Goal: Task Accomplishment & Management: Use online tool/utility

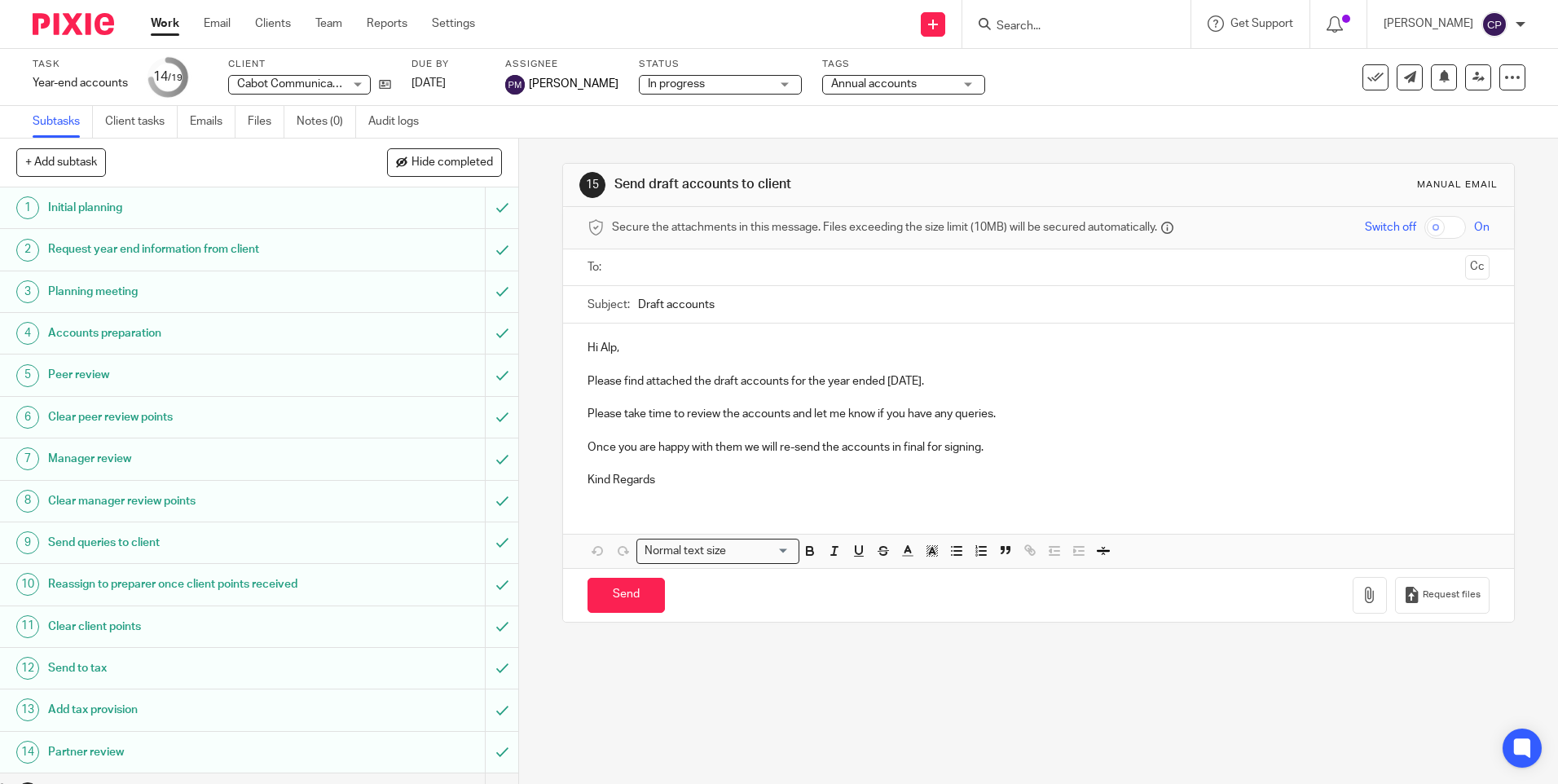
click at [1037, 19] on input "Search" at bounding box center [1068, 27] width 147 height 15
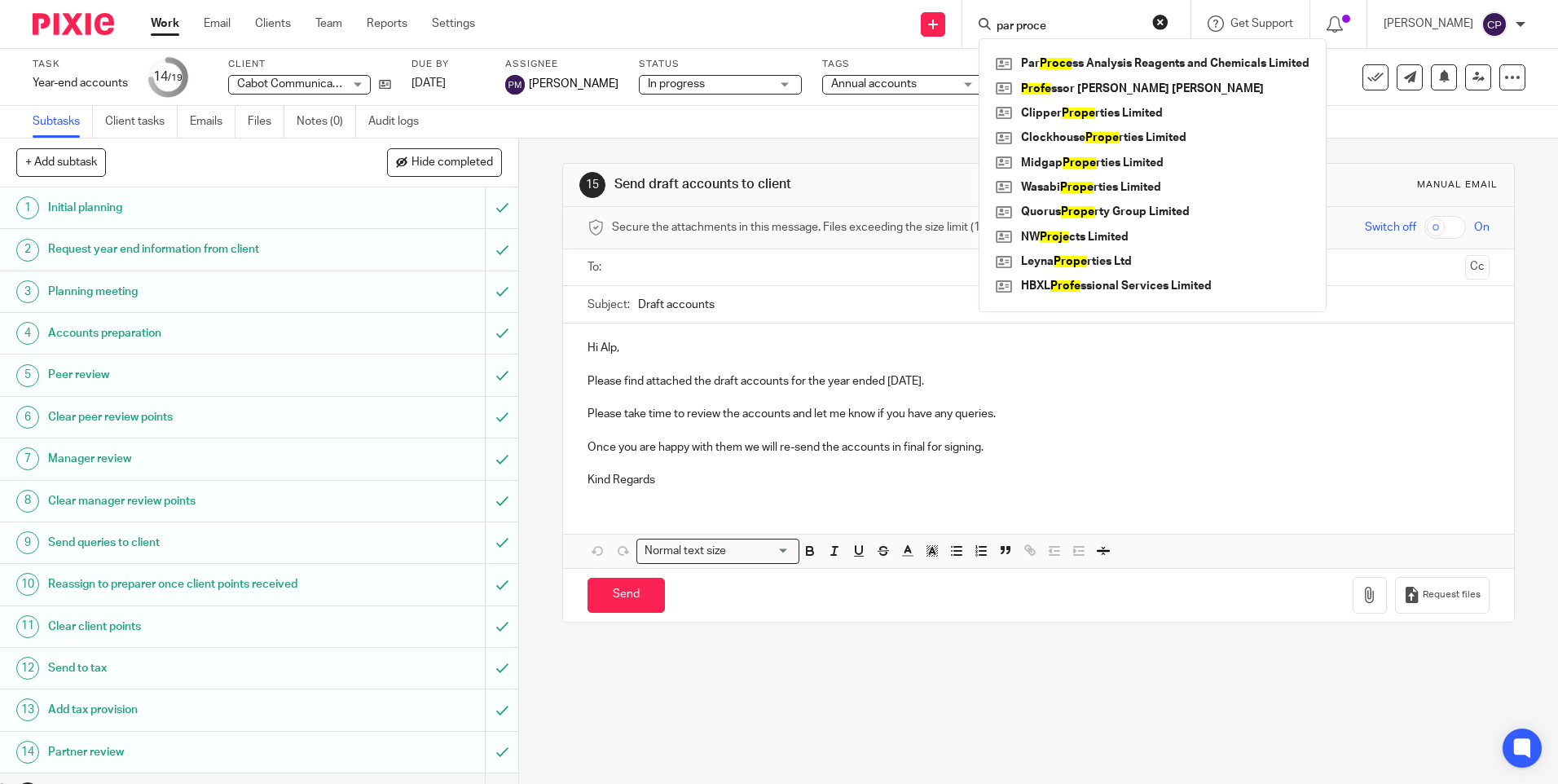
type input "par proce"
click at [1128, 49] on div "Par Proce ss Analysis Reagents and Chemicals Limited Profe ssor Anthony Peter D…" at bounding box center [1152, 175] width 348 height 274
click at [1192, 65] on link at bounding box center [1152, 63] width 321 height 25
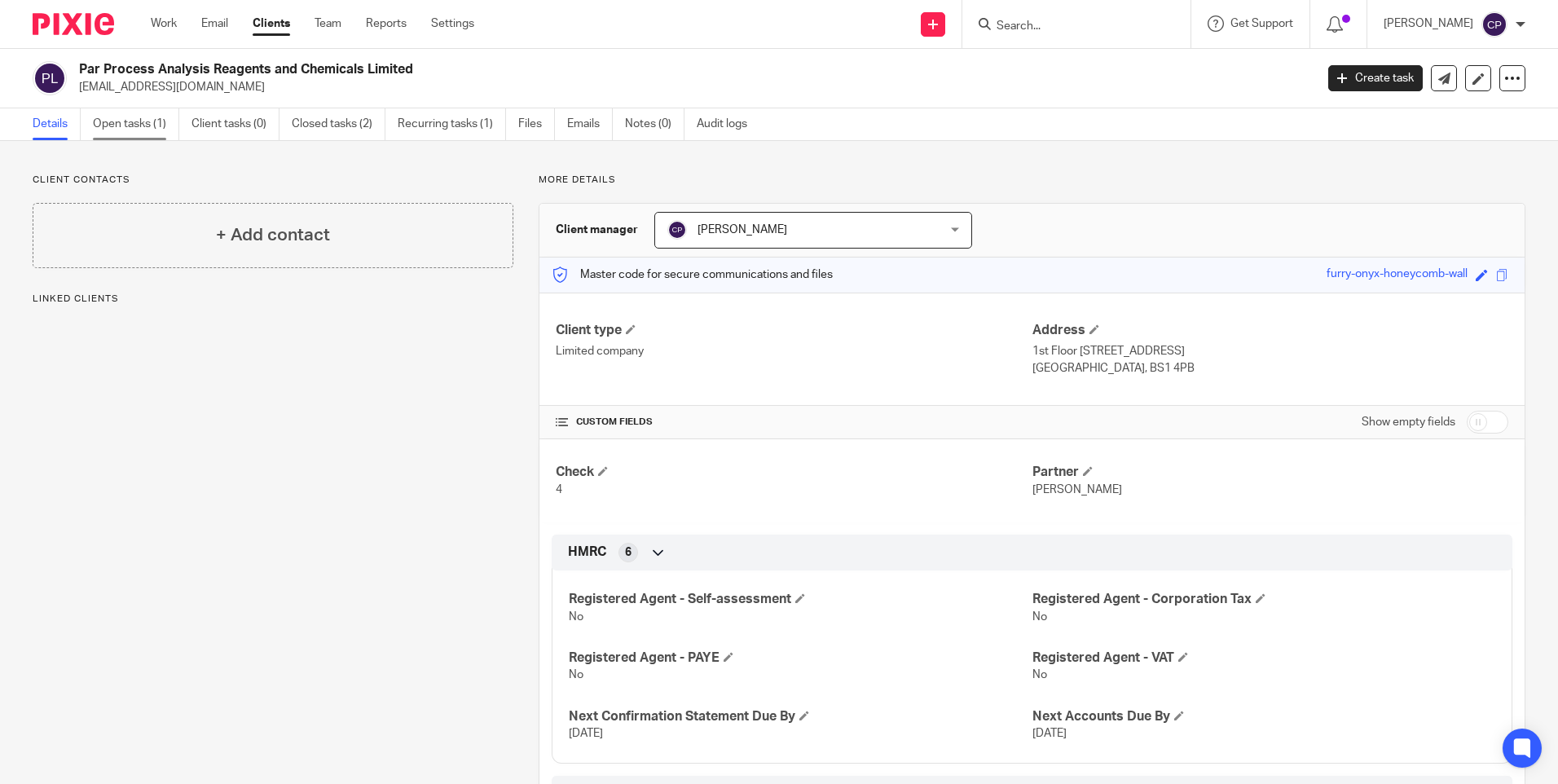
click at [136, 125] on link "Open tasks (1)" at bounding box center [136, 124] width 86 height 32
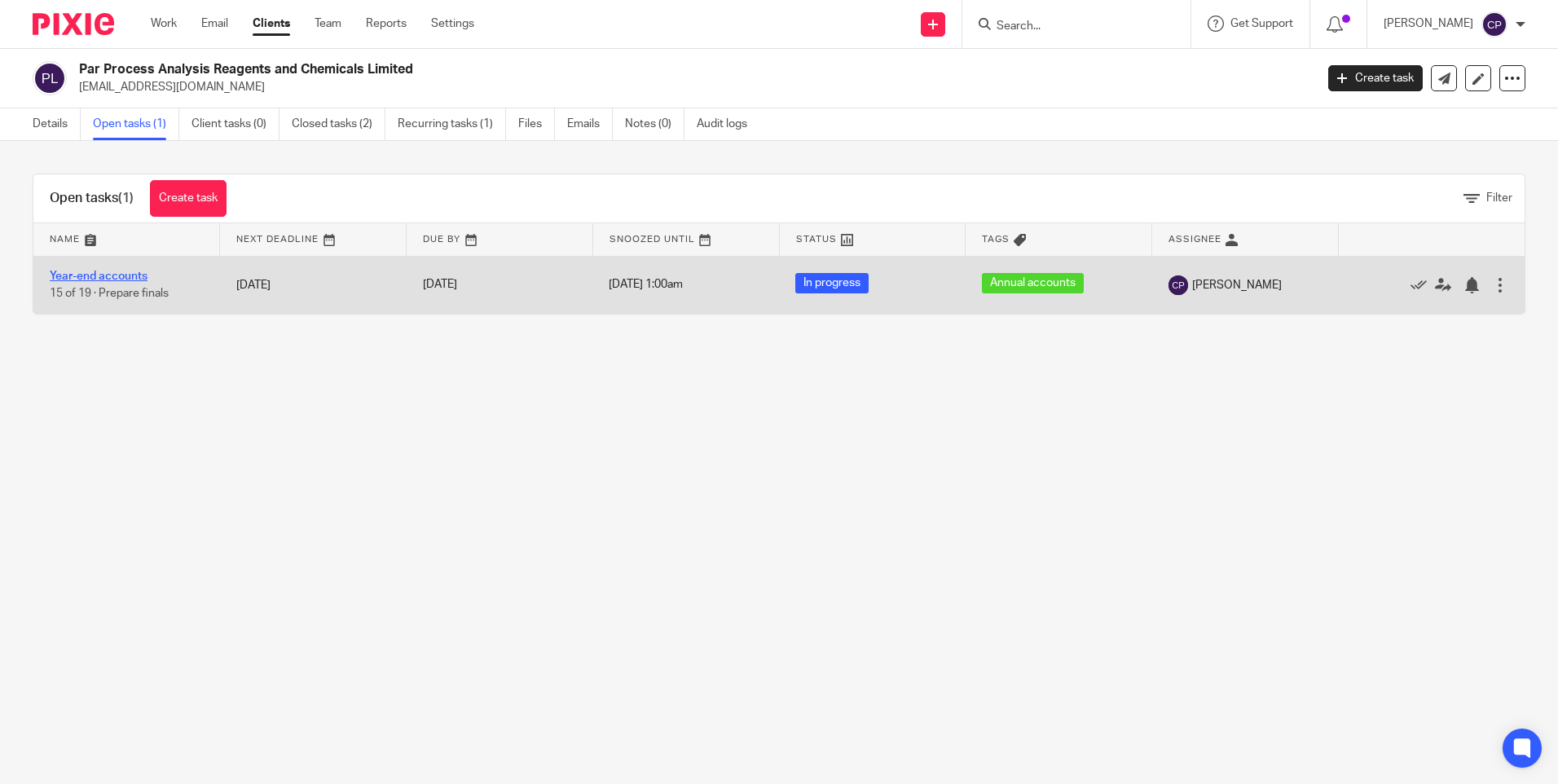
drag, startPoint x: 105, startPoint y: 277, endPoint x: 144, endPoint y: 275, distance: 39.1
click at [106, 277] on link "Year-end accounts" at bounding box center [98, 276] width 98 height 11
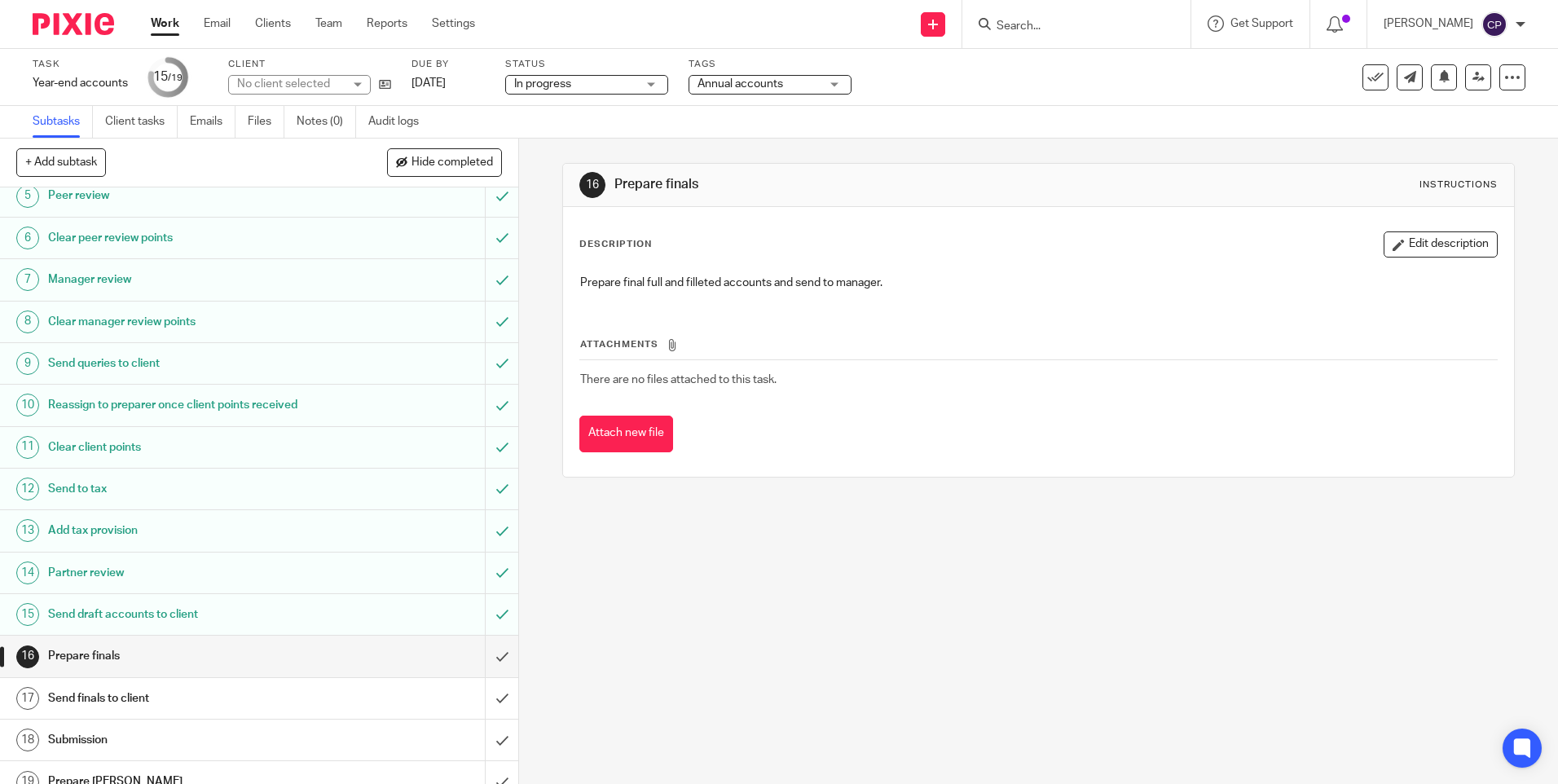
scroll to position [199, 0]
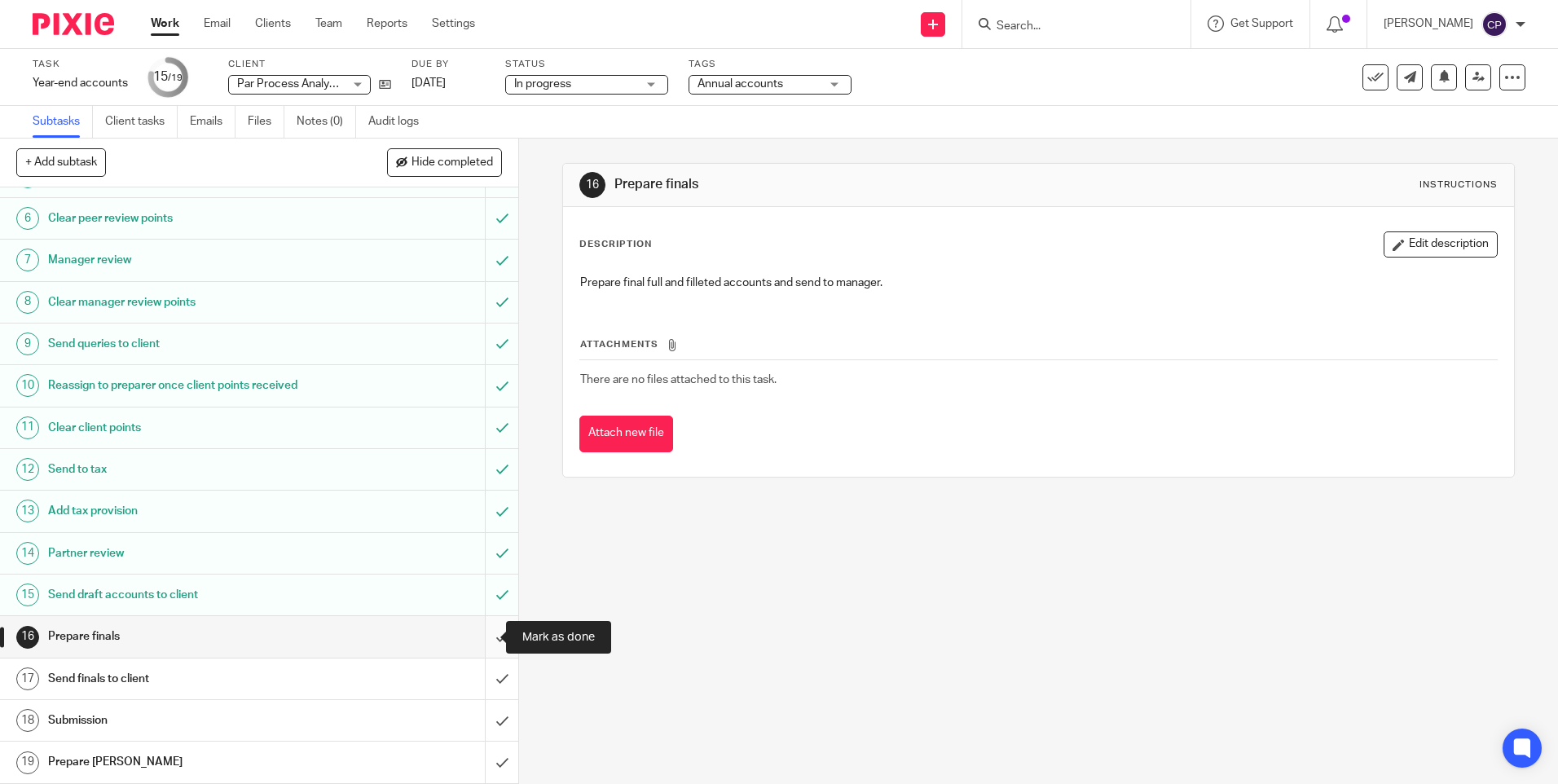
click at [491, 646] on input "submit" at bounding box center [259, 637] width 518 height 40
click at [491, 687] on input "submit" at bounding box center [259, 679] width 518 height 40
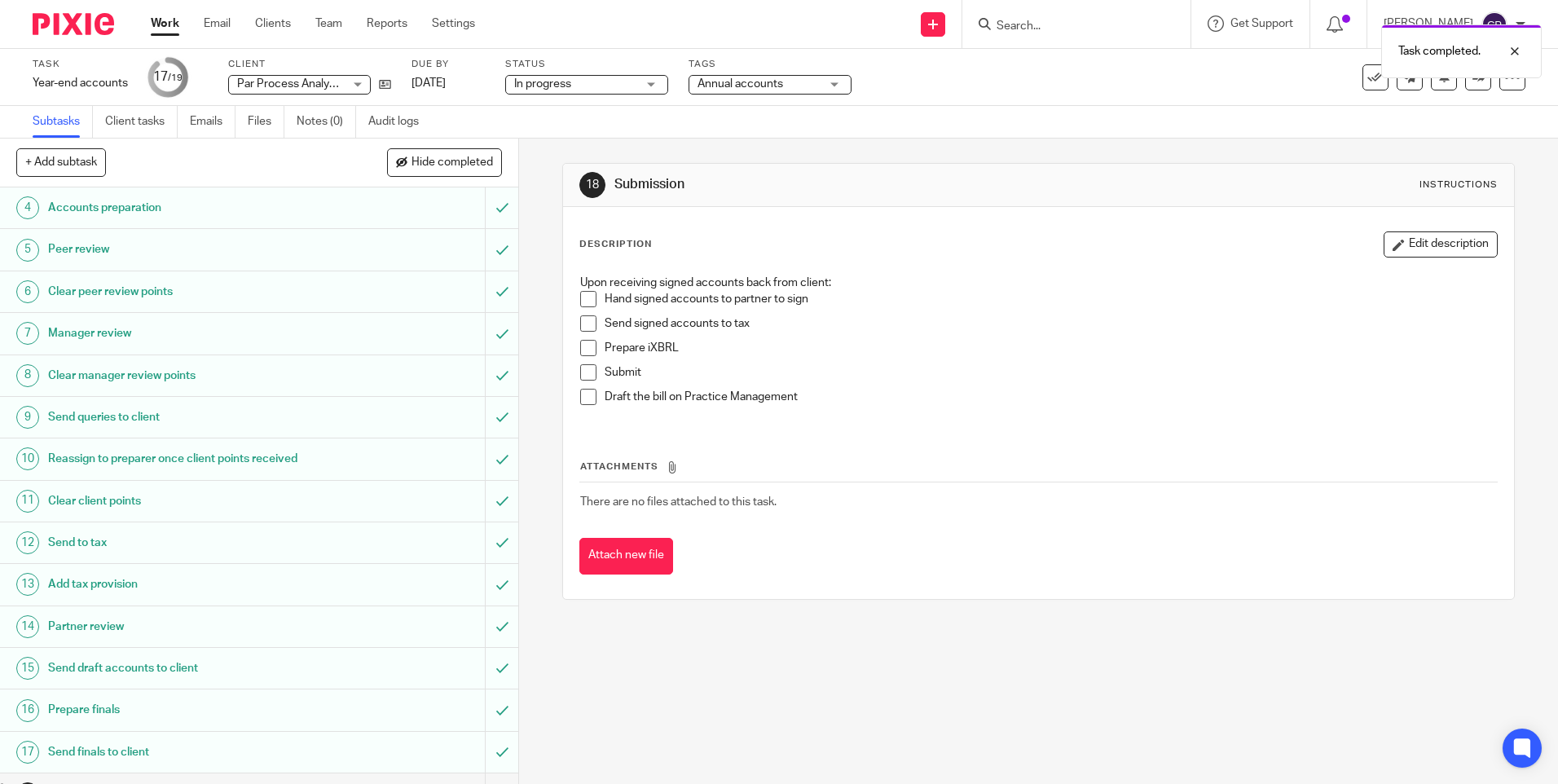
scroll to position [199, 0]
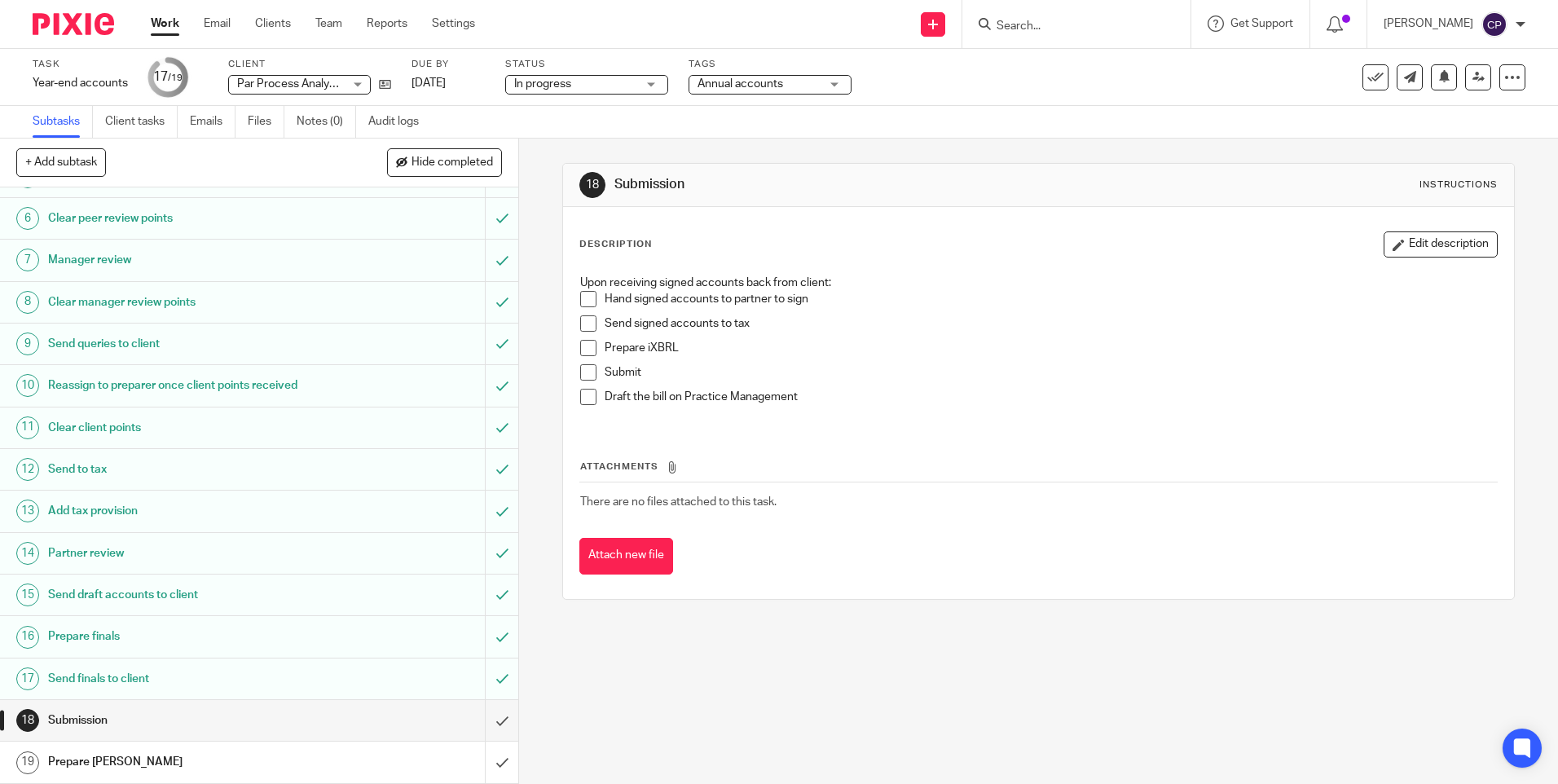
click at [788, 14] on div "Send new email Create task Add client Request signature Get Support Contact via…" at bounding box center [1029, 24] width 1059 height 48
